Goal: Task Accomplishment & Management: Use online tool/utility

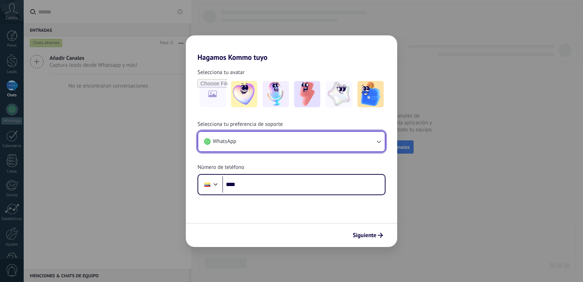
click at [377, 140] on icon "button" at bounding box center [378, 141] width 7 height 7
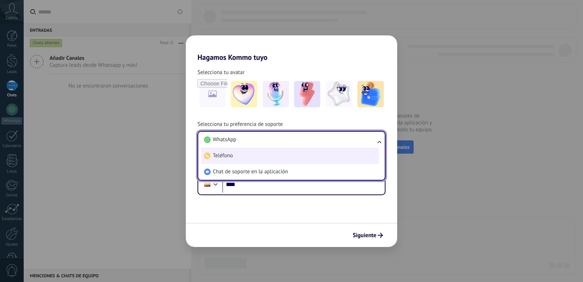
click at [250, 153] on li "Teléfono" at bounding box center [290, 156] width 178 height 16
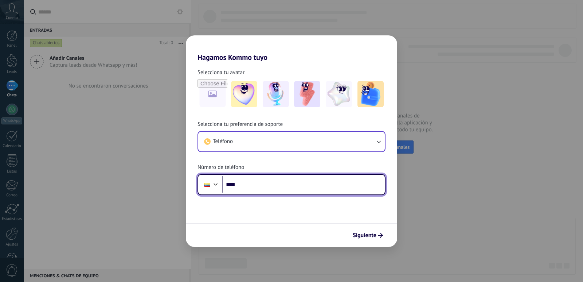
click at [257, 184] on input "****" at bounding box center [303, 184] width 162 height 17
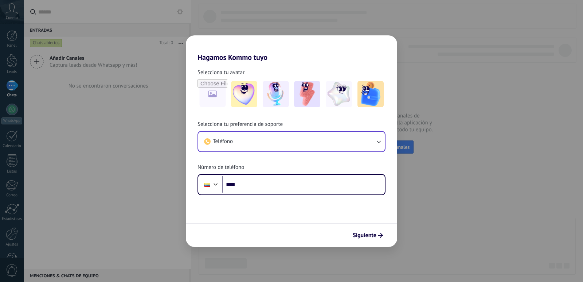
click at [445, 197] on div "Hagamos Kommo tuyo Selecciona tu avatar Selecciona tu preferencia de soporte Te…" at bounding box center [291, 141] width 583 height 282
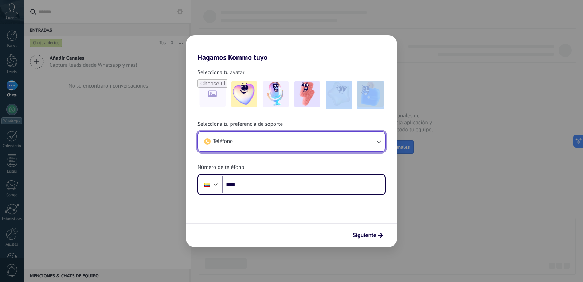
click at [235, 140] on button "Teléfono" at bounding box center [291, 141] width 186 height 20
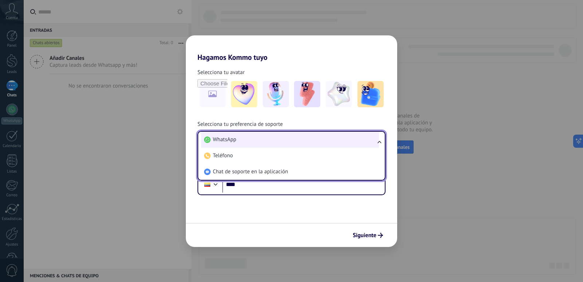
click at [260, 139] on li "WhatsApp" at bounding box center [290, 139] width 178 height 16
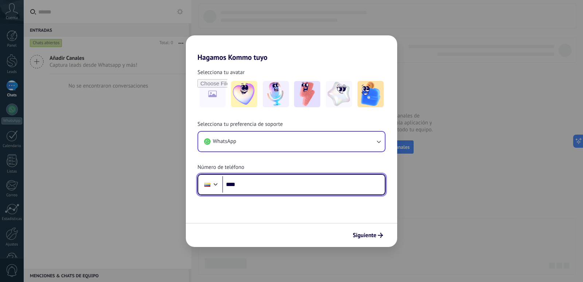
click at [280, 189] on input "****" at bounding box center [303, 184] width 162 height 17
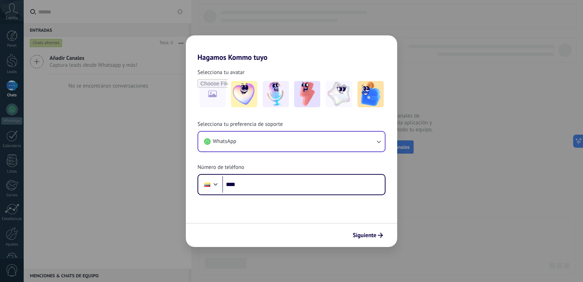
click at [482, 163] on div "Hagamos Kommo tuyo Selecciona tu avatar Selecciona tu preferencia de soporte Wh…" at bounding box center [291, 141] width 583 height 282
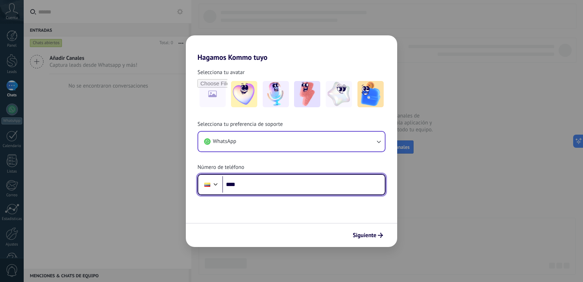
click at [244, 185] on input "****" at bounding box center [303, 184] width 162 height 17
click at [281, 189] on input "****" at bounding box center [303, 184] width 162 height 17
type input "**********"
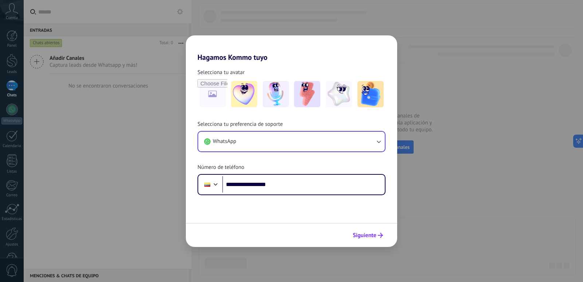
click at [370, 233] on span "Siguiente" at bounding box center [365, 234] width 24 height 5
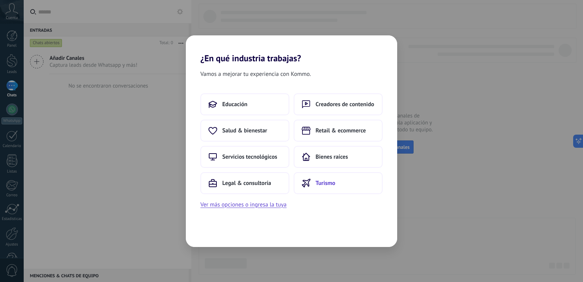
click at [319, 184] on span "Turismo" at bounding box center [325, 182] width 20 height 7
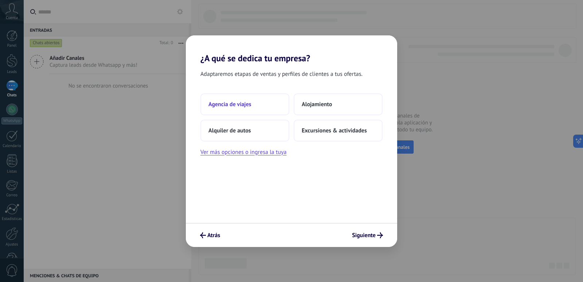
click at [254, 101] on button "Agencia de viajes" at bounding box center [244, 104] width 89 height 22
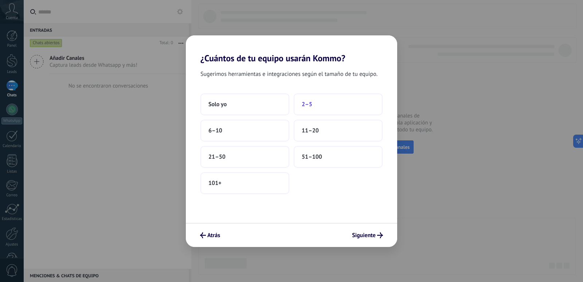
click at [317, 101] on button "2–5" at bounding box center [338, 104] width 89 height 22
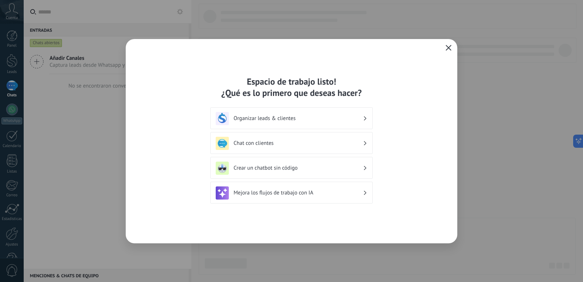
click at [451, 45] on button "button" at bounding box center [448, 48] width 9 height 10
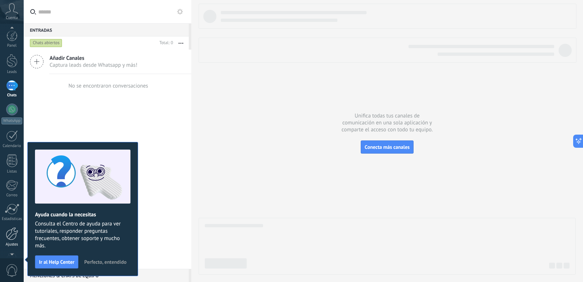
click at [9, 235] on div at bounding box center [12, 233] width 12 height 13
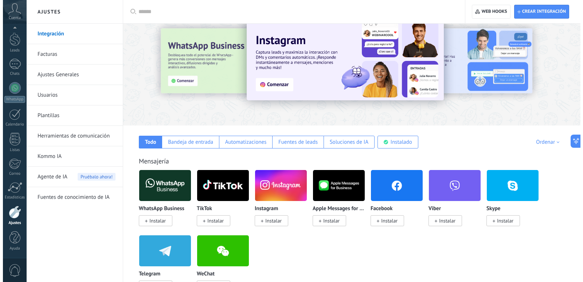
scroll to position [61, 0]
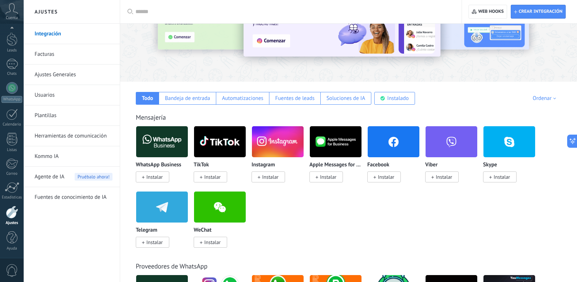
click at [153, 175] on span "Instalar" at bounding box center [154, 176] width 16 height 7
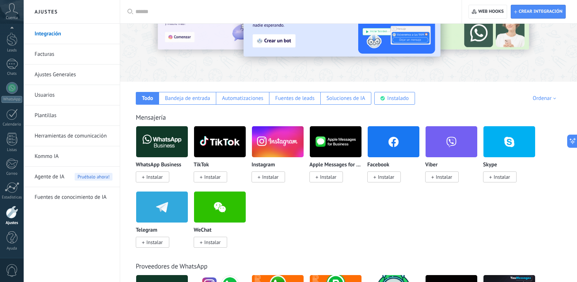
click at [154, 179] on span "Instalar" at bounding box center [154, 176] width 16 height 7
click at [162, 154] on img at bounding box center [162, 141] width 52 height 35
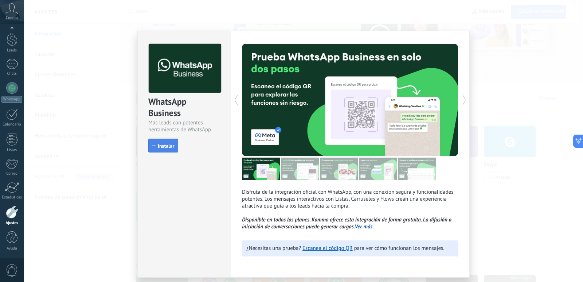
click at [169, 146] on span "Instalar" at bounding box center [166, 145] width 16 height 5
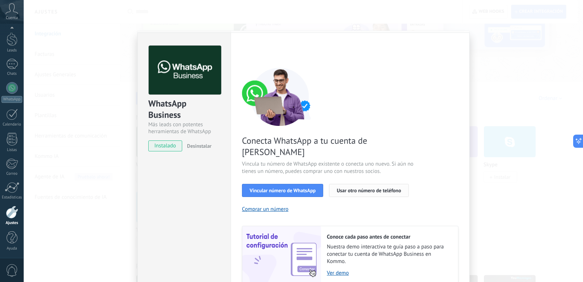
click at [346, 188] on span "Usar otro número de teléfono" at bounding box center [369, 190] width 64 height 5
click at [307, 188] on span "Vincular número de WhatsApp" at bounding box center [282, 190] width 66 height 5
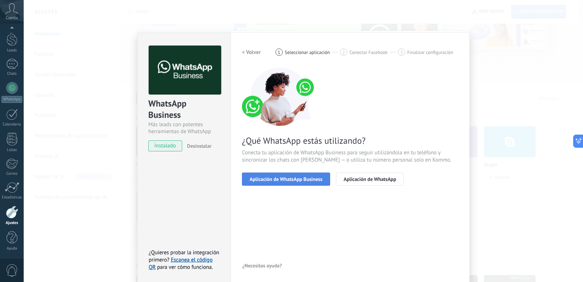
click at [283, 180] on span "Aplicación de WhatsApp Business" at bounding box center [285, 178] width 73 height 5
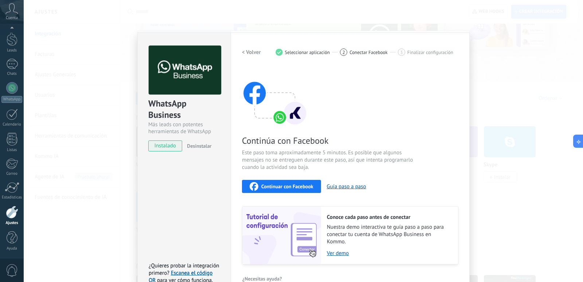
click at [286, 182] on div "Continuar con Facebook" at bounding box center [281, 186] width 64 height 9
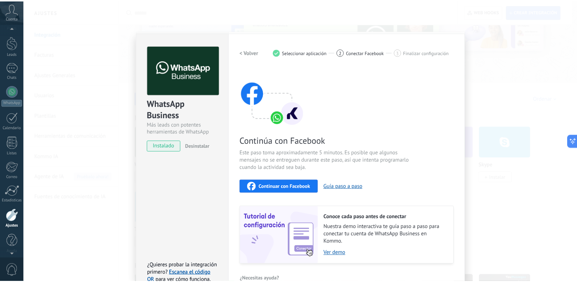
scroll to position [21, 0]
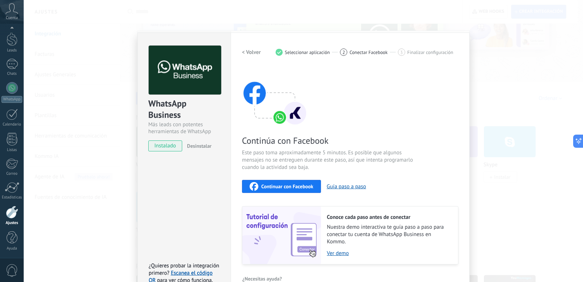
click at [483, 43] on div "WhatsApp Business Más leads con potentes herramientas de WhatsApp instalado Des…" at bounding box center [303, 141] width 559 height 282
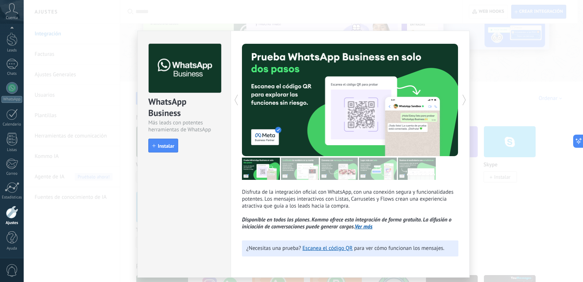
click at [104, 23] on div "WhatsApp Business Más leads con potentes herramientas de WhatsApp install Insta…" at bounding box center [303, 141] width 559 height 282
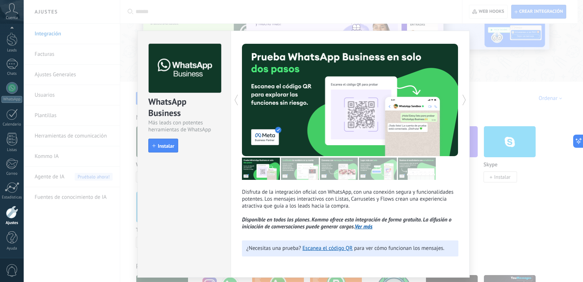
click at [204, 16] on div "WhatsApp Business Más leads con potentes herramientas de WhatsApp install Insta…" at bounding box center [303, 141] width 559 height 282
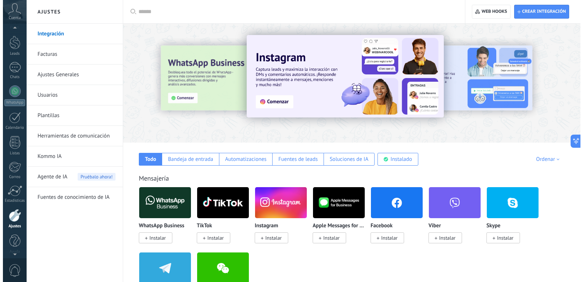
scroll to position [16, 0]
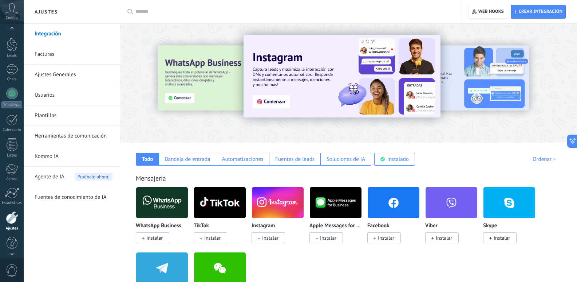
click at [13, 12] on icon at bounding box center [11, 8] width 13 height 11
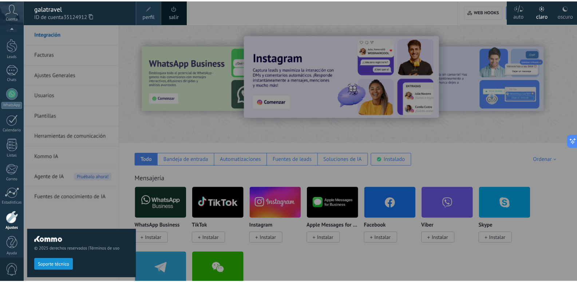
scroll to position [21, 0]
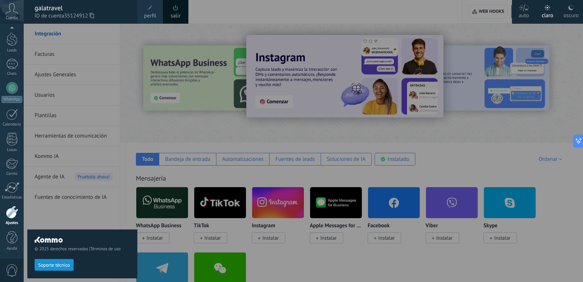
click at [7, 266] on span "0" at bounding box center [12, 270] width 12 height 13
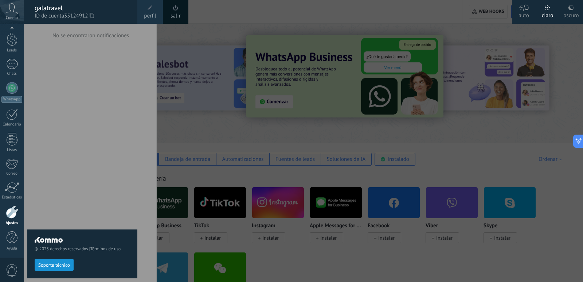
click at [172, 95] on div at bounding box center [315, 141] width 583 height 282
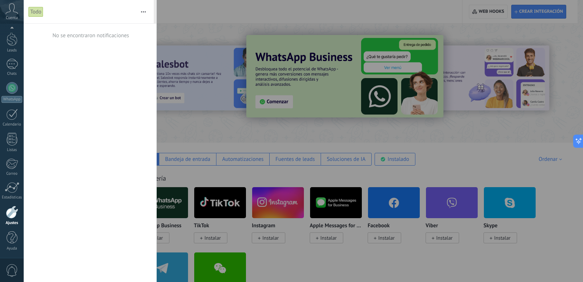
click at [441, 16] on div at bounding box center [291, 141] width 583 height 282
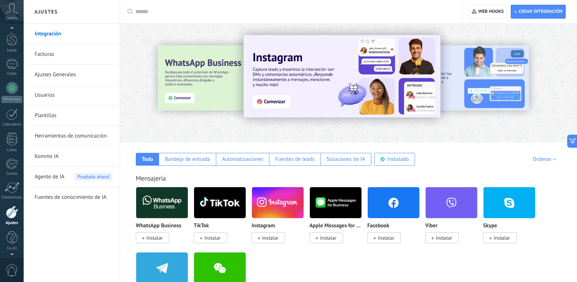
click at [16, 14] on div "Cuenta" at bounding box center [12, 12] width 24 height 24
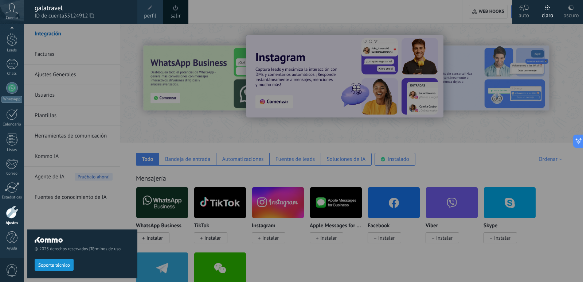
click at [172, 11] on span at bounding box center [176, 8] width 8 height 8
